Goal: Information Seeking & Learning: Learn about a topic

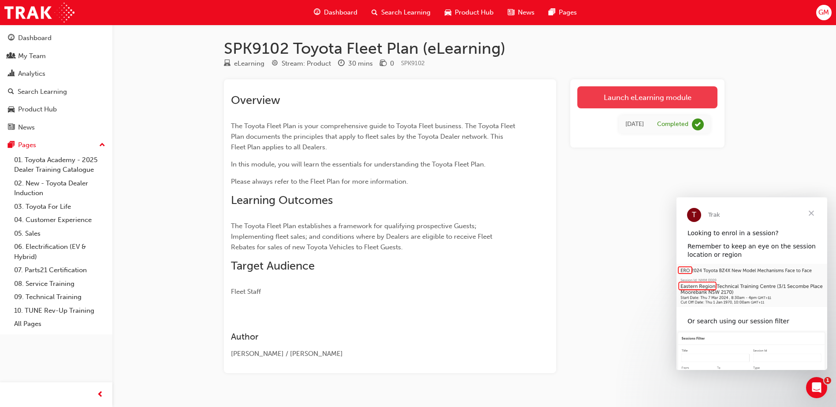
click at [608, 101] on link "Launch eLearning module" at bounding box center [647, 97] width 140 height 22
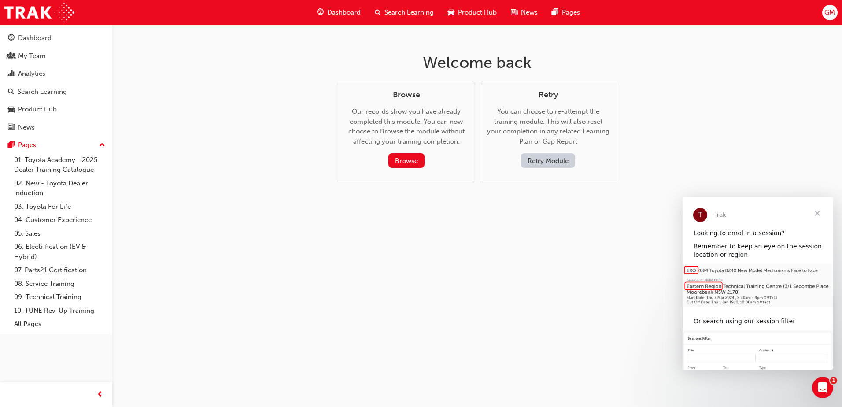
click at [402, 12] on span "Search Learning" at bounding box center [409, 12] width 49 height 10
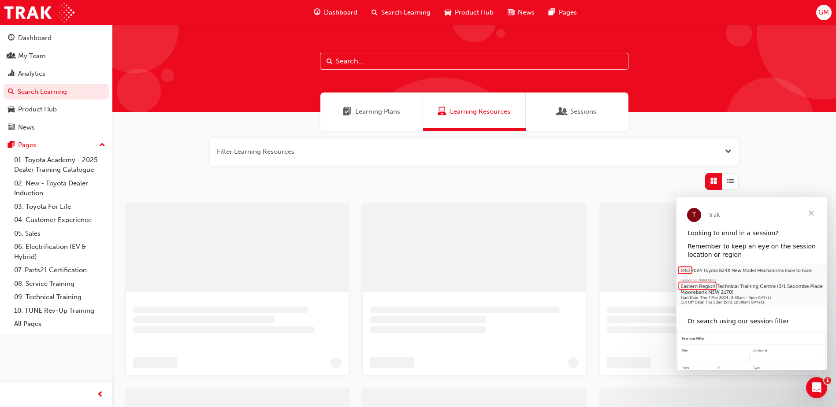
click at [350, 58] on input "text" at bounding box center [474, 61] width 308 height 17
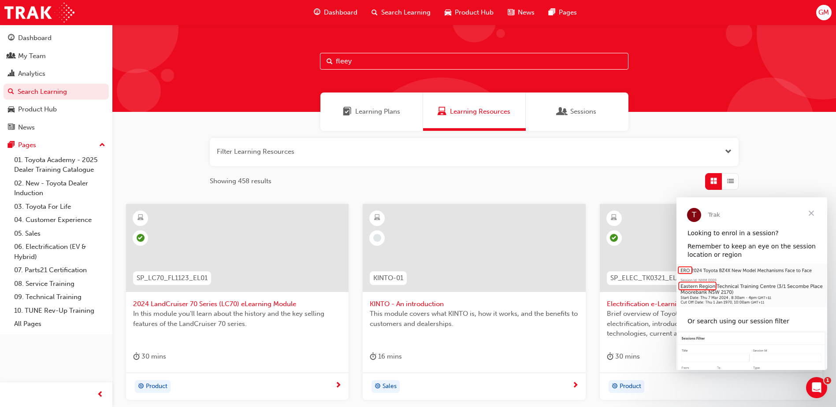
type input "flee"
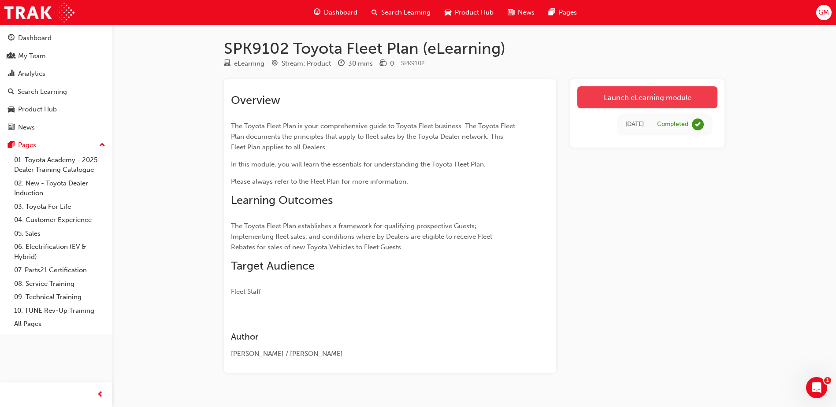
click at [621, 94] on link "Launch eLearning module" at bounding box center [647, 97] width 140 height 22
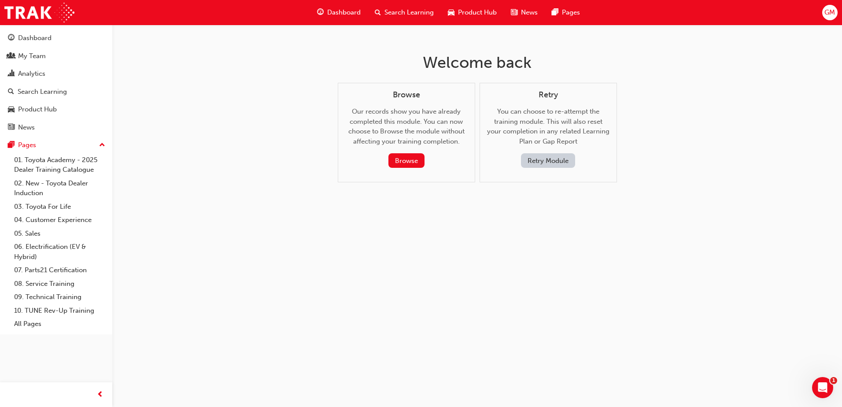
click at [553, 157] on button "Retry Module" at bounding box center [548, 160] width 54 height 15
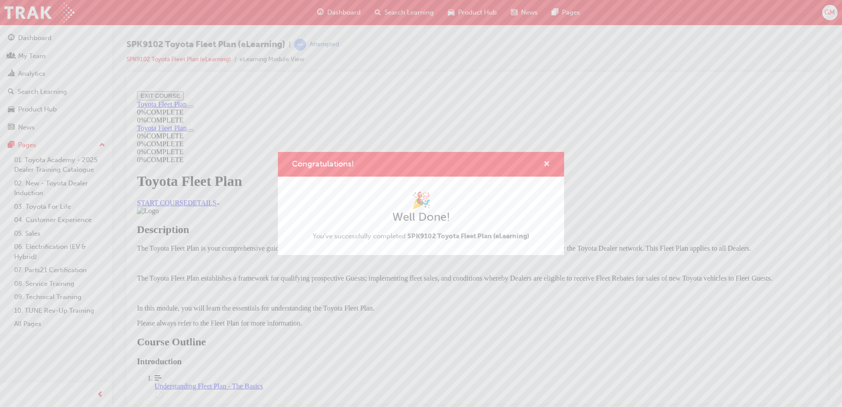
click at [546, 163] on span "cross-icon" at bounding box center [547, 165] width 7 height 8
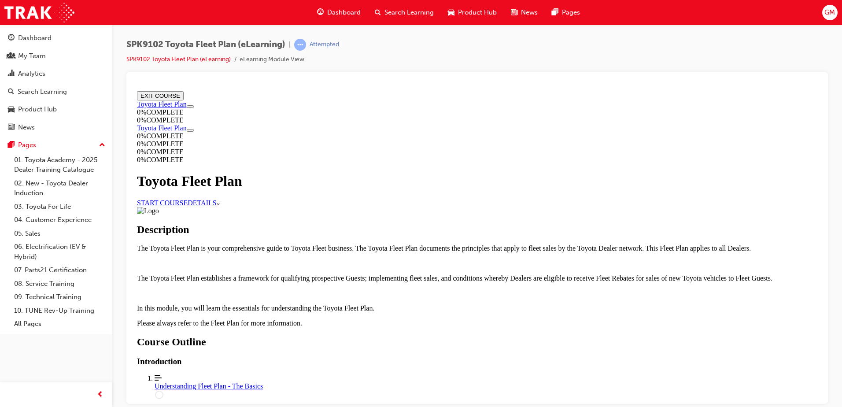
scroll to position [298, 0]
